Goal: Use online tool/utility

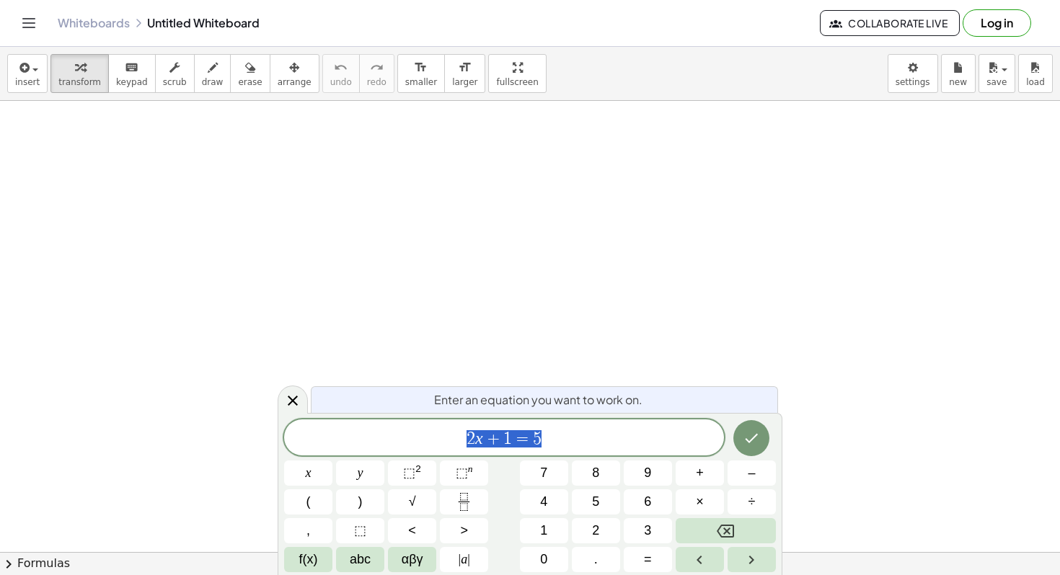
drag, startPoint x: 87, startPoint y: 178, endPoint x: 109, endPoint y: 177, distance: 21.6
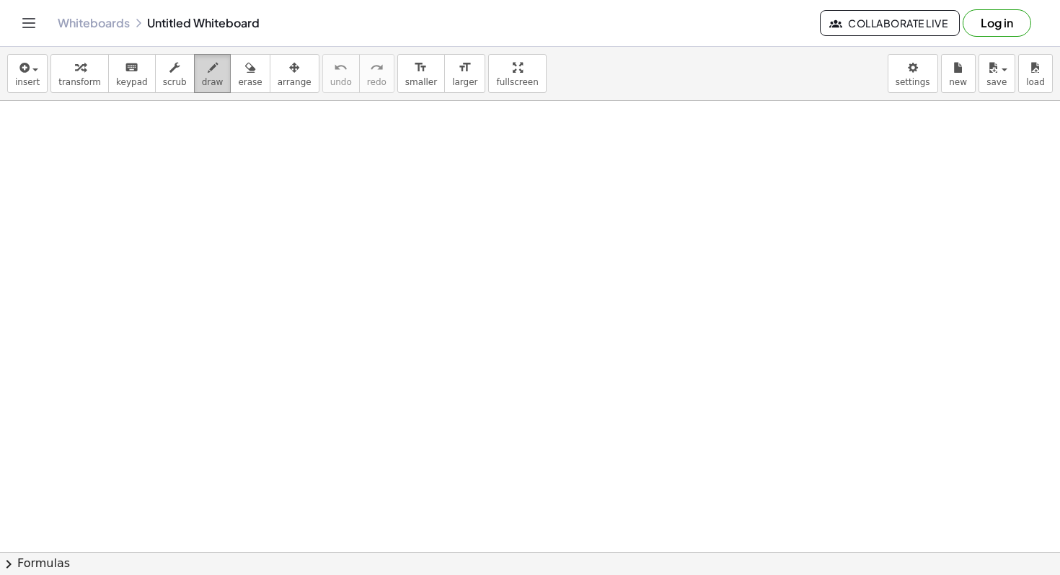
click at [208, 74] on icon "button" at bounding box center [213, 67] width 10 height 17
drag, startPoint x: 43, startPoint y: 191, endPoint x: 70, endPoint y: 191, distance: 26.7
drag, startPoint x: 98, startPoint y: 156, endPoint x: 91, endPoint y: 185, distance: 29.7
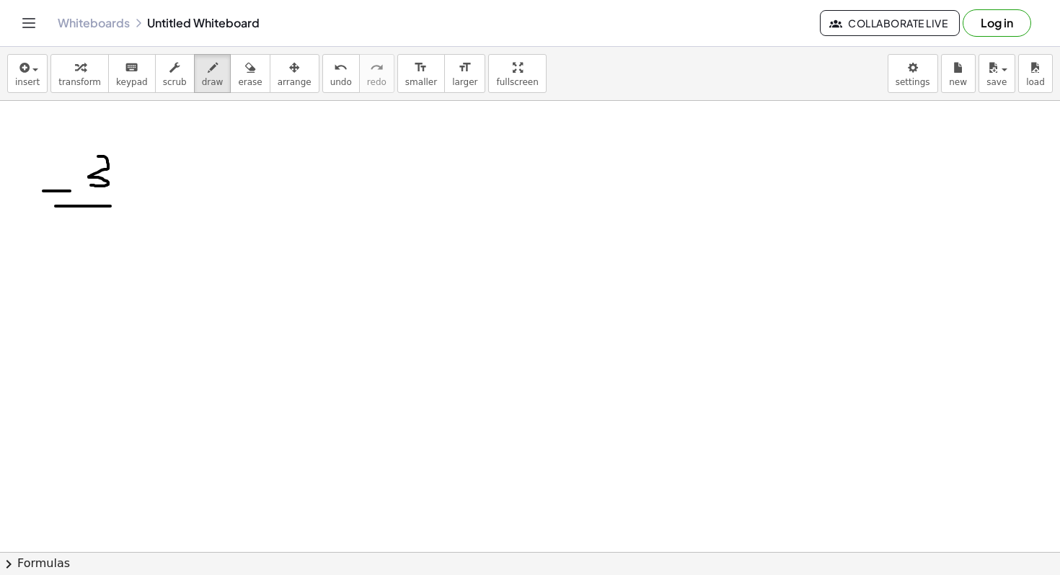
drag, startPoint x: 56, startPoint y: 206, endPoint x: 152, endPoint y: 205, distance: 96.6
drag, startPoint x: 120, startPoint y: 216, endPoint x: 113, endPoint y: 213, distance: 7.5
drag, startPoint x: 184, startPoint y: 201, endPoint x: 212, endPoint y: 201, distance: 28.1
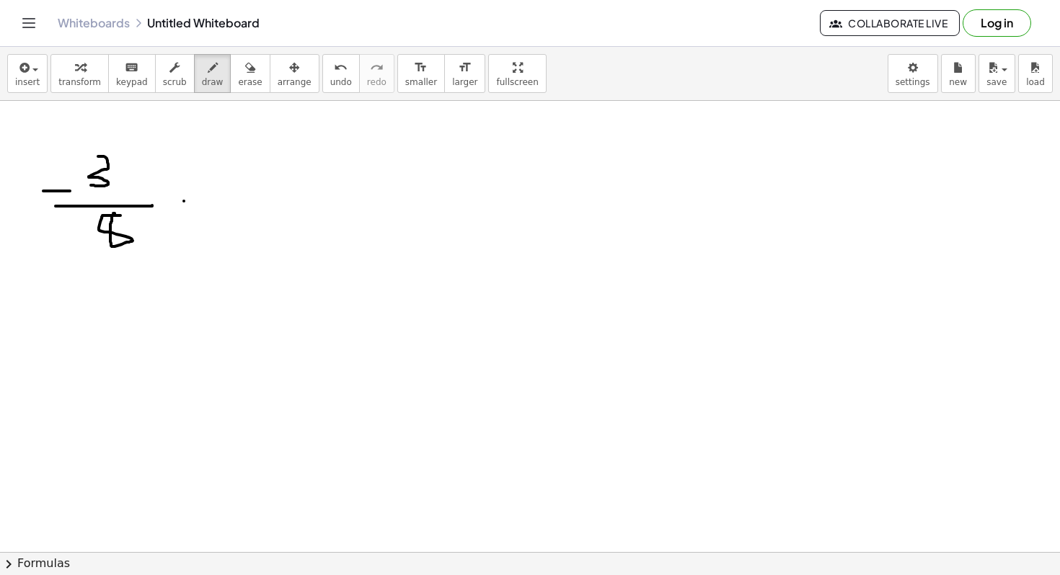
drag, startPoint x: 198, startPoint y: 190, endPoint x: 198, endPoint y: 204, distance: 13.7
drag, startPoint x: 198, startPoint y: 204, endPoint x: 200, endPoint y: 217, distance: 13.1
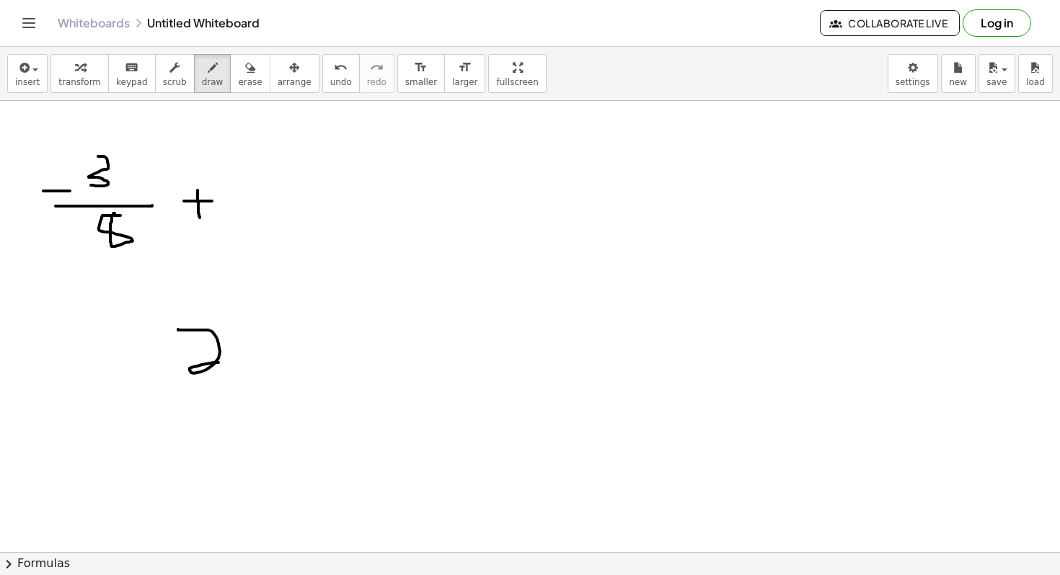
drag, startPoint x: 178, startPoint y: 329, endPoint x: 229, endPoint y: 371, distance: 66.1
drag, startPoint x: 241, startPoint y: 329, endPoint x: 265, endPoint y: 394, distance: 69.4
drag, startPoint x: 184, startPoint y: 304, endPoint x: 283, endPoint y: 310, distance: 98.9
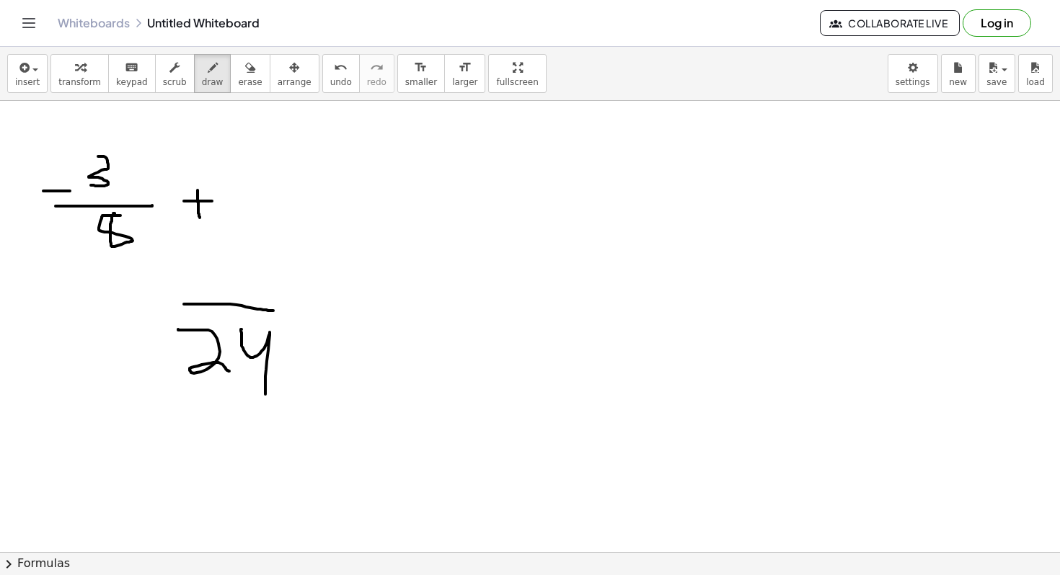
drag, startPoint x: 252, startPoint y: 256, endPoint x: 247, endPoint y: 293, distance: 37.1
drag, startPoint x: 143, startPoint y: 296, endPoint x: 167, endPoint y: 298, distance: 23.1
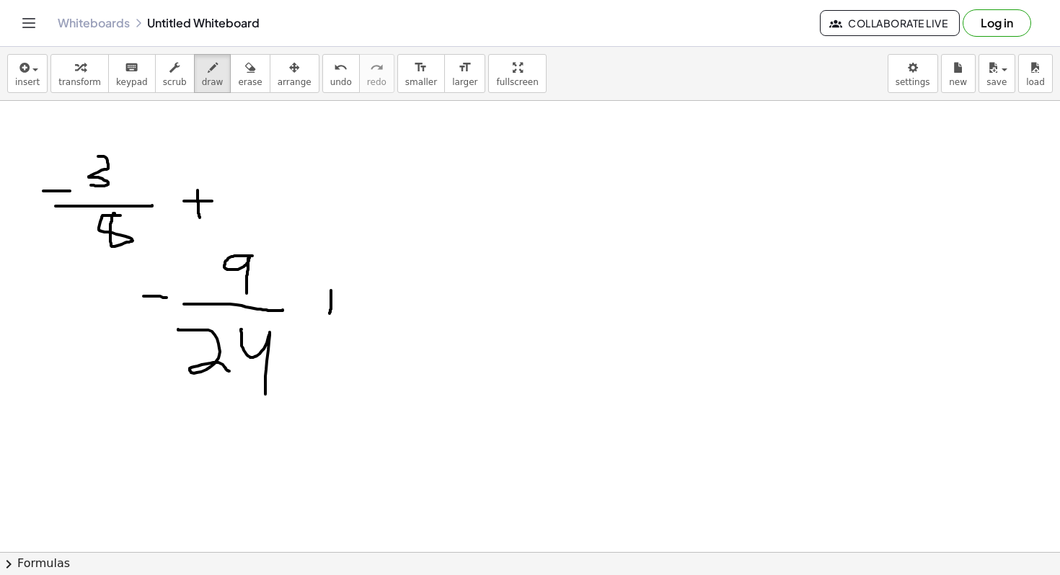
drag, startPoint x: 331, startPoint y: 291, endPoint x: 329, endPoint y: 314, distance: 23.1
drag, startPoint x: 319, startPoint y: 293, endPoint x: 358, endPoint y: 296, distance: 39.8
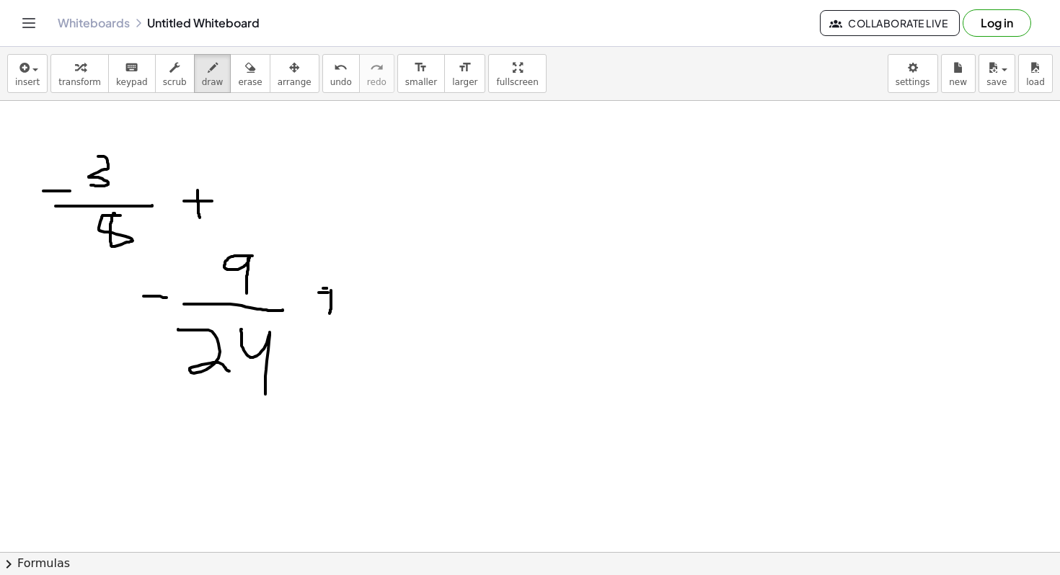
drag, startPoint x: 368, startPoint y: 256, endPoint x: 394, endPoint y: 280, distance: 34.7
drag, startPoint x: 381, startPoint y: 250, endPoint x: 386, endPoint y: 280, distance: 30.0
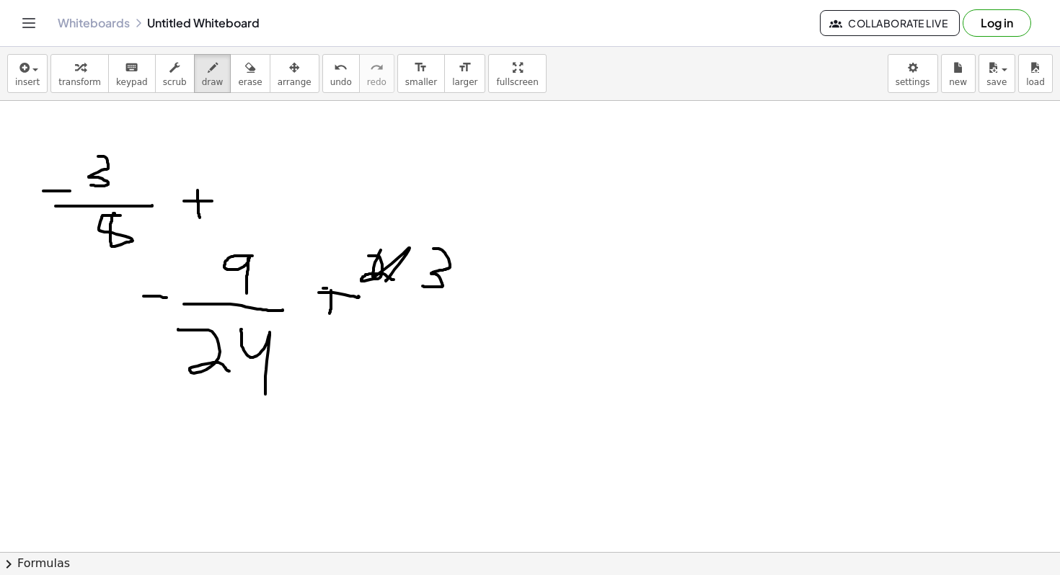
drag, startPoint x: 433, startPoint y: 249, endPoint x: 422, endPoint y: 286, distance: 39.0
drag, startPoint x: 402, startPoint y: 301, endPoint x: 502, endPoint y: 302, distance: 100.2
drag, startPoint x: 431, startPoint y: 338, endPoint x: 469, endPoint y: 370, distance: 49.1
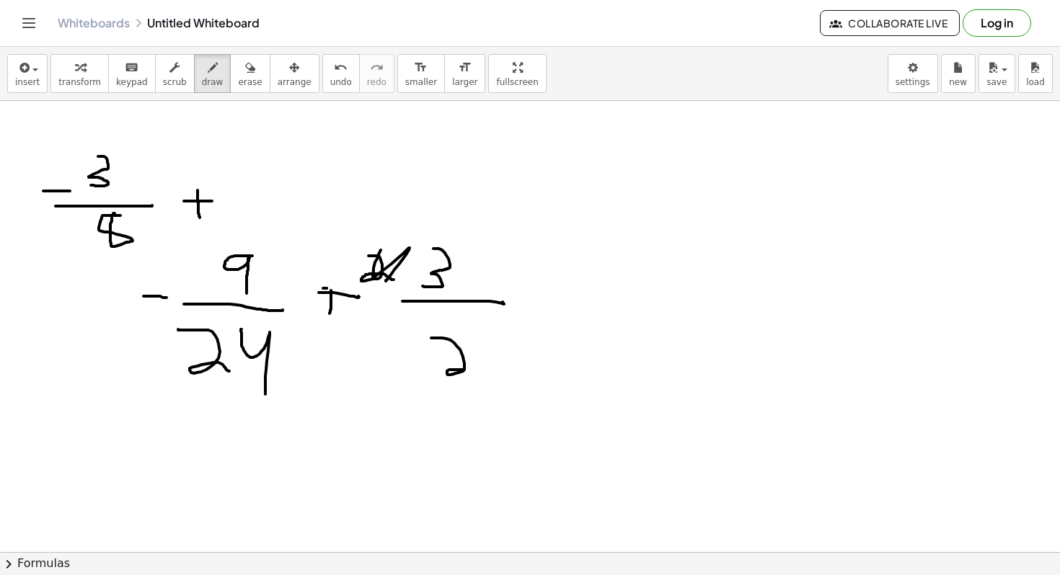
drag, startPoint x: 478, startPoint y: 337, endPoint x: 497, endPoint y: 371, distance: 38.1
drag, startPoint x: 456, startPoint y: 252, endPoint x: 435, endPoint y: 275, distance: 31.1
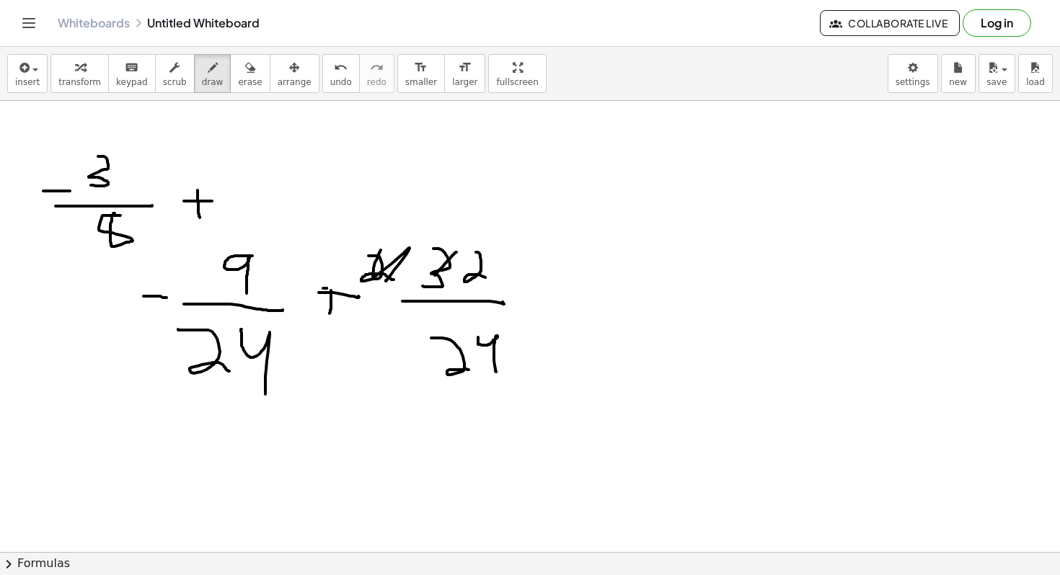
drag, startPoint x: 476, startPoint y: 252, endPoint x: 487, endPoint y: 278, distance: 28.1
drag, startPoint x: 561, startPoint y: 241, endPoint x: 590, endPoint y: 241, distance: 29.6
drag, startPoint x: 614, startPoint y: 197, endPoint x: 629, endPoint y: 220, distance: 27.6
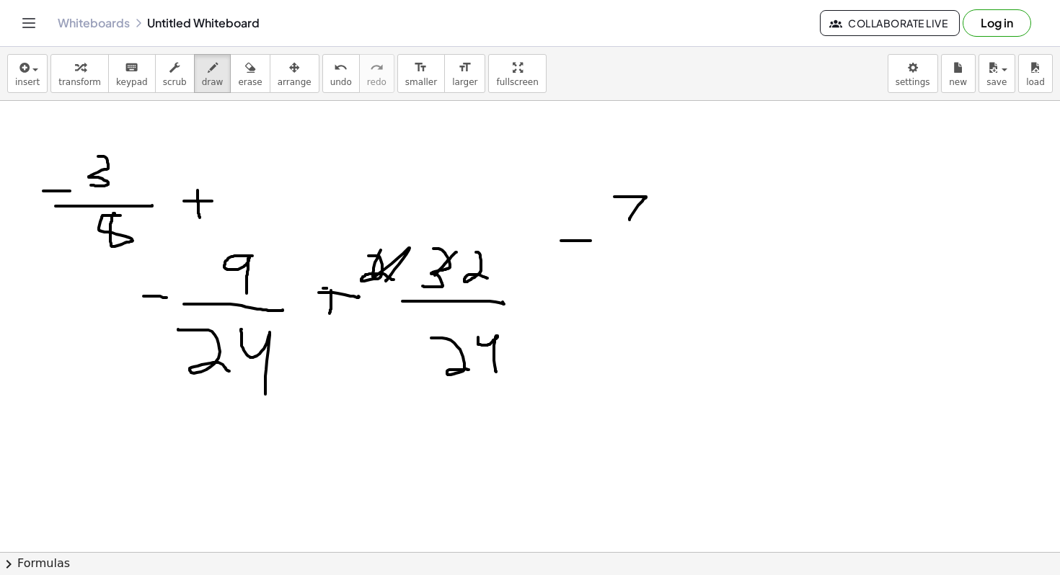
drag, startPoint x: 613, startPoint y: 239, endPoint x: 649, endPoint y: 238, distance: 35.3
drag, startPoint x: 613, startPoint y: 259, endPoint x: 624, endPoint y: 285, distance: 28.5
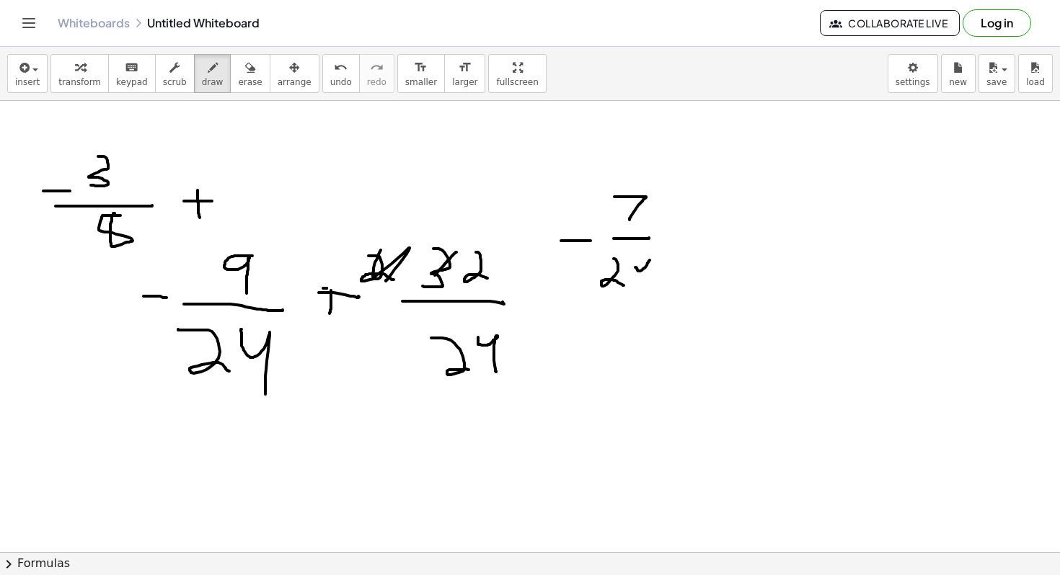
drag, startPoint x: 635, startPoint y: 267, endPoint x: 648, endPoint y: 283, distance: 20.5
click at [250, 77] on span "erase" at bounding box center [250, 82] width 24 height 10
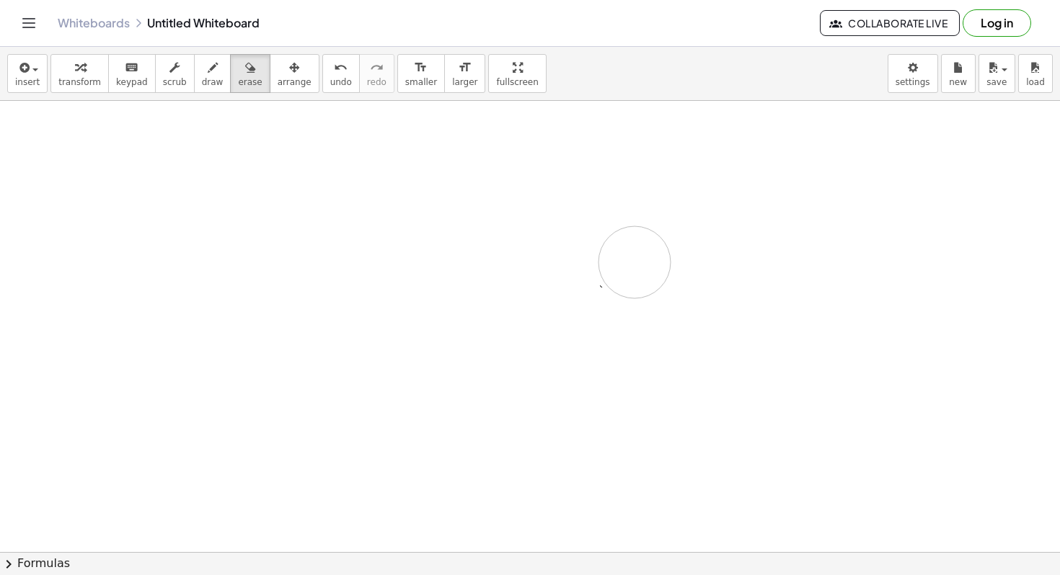
drag, startPoint x: 120, startPoint y: 160, endPoint x: 610, endPoint y: 278, distance: 503.5
click at [208, 66] on icon "button" at bounding box center [213, 67] width 10 height 17
drag, startPoint x: 154, startPoint y: 187, endPoint x: 177, endPoint y: 231, distance: 49.3
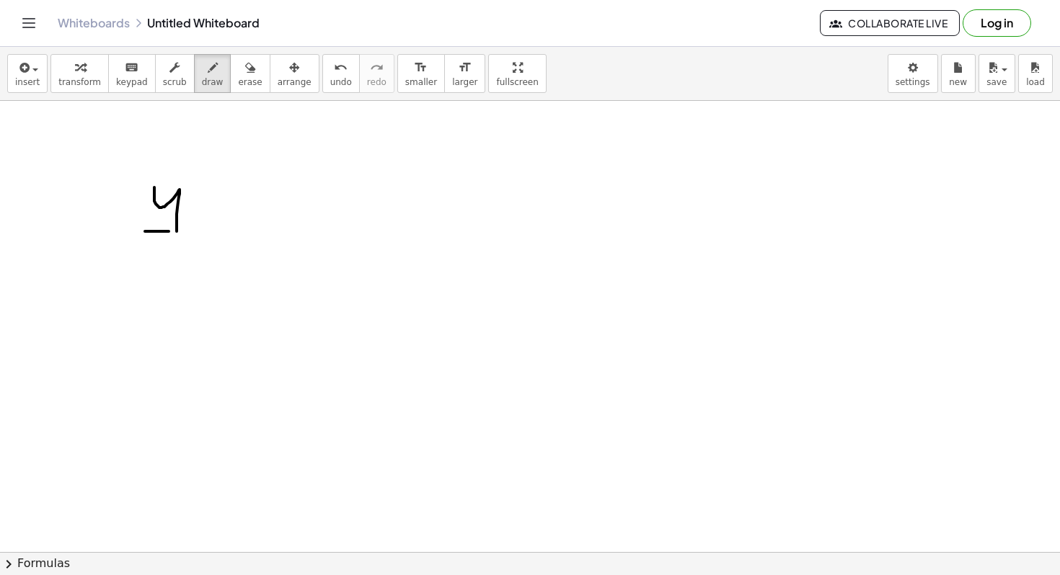
drag, startPoint x: 145, startPoint y: 231, endPoint x: 203, endPoint y: 231, distance: 58.4
drag, startPoint x: 179, startPoint y: 249, endPoint x: 183, endPoint y: 288, distance: 39.2
drag, startPoint x: 304, startPoint y: 192, endPoint x: 304, endPoint y: 225, distance: 33.2
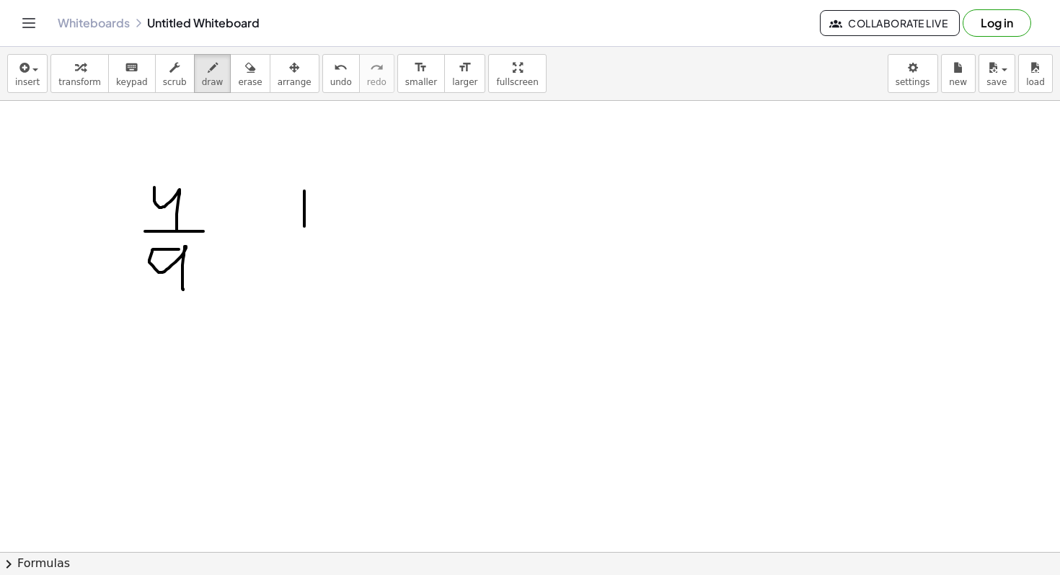
drag, startPoint x: 280, startPoint y: 246, endPoint x: 334, endPoint y: 244, distance: 54.1
drag, startPoint x: 299, startPoint y: 253, endPoint x: 322, endPoint y: 293, distance: 46.5
